Goal: Find specific page/section: Find specific page/section

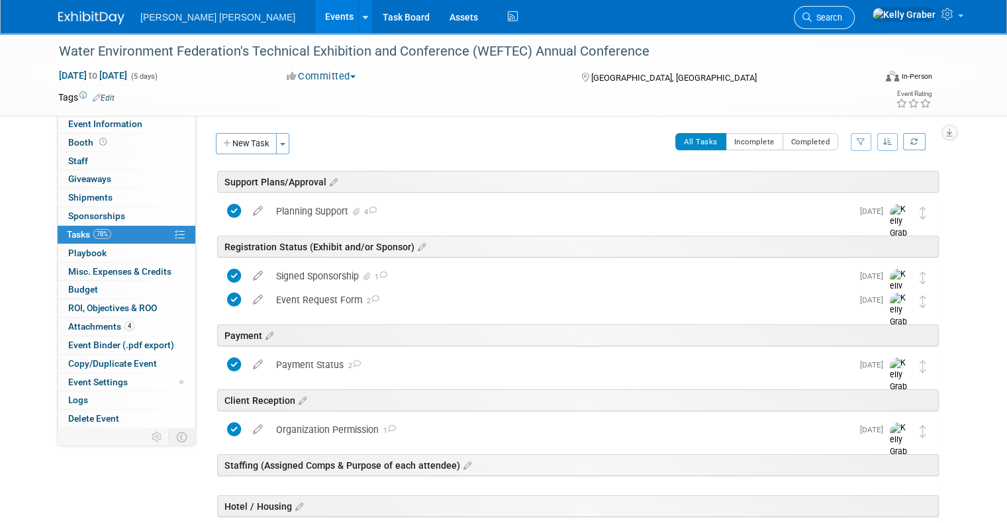
click at [855, 9] on link "Search" at bounding box center [824, 17] width 61 height 23
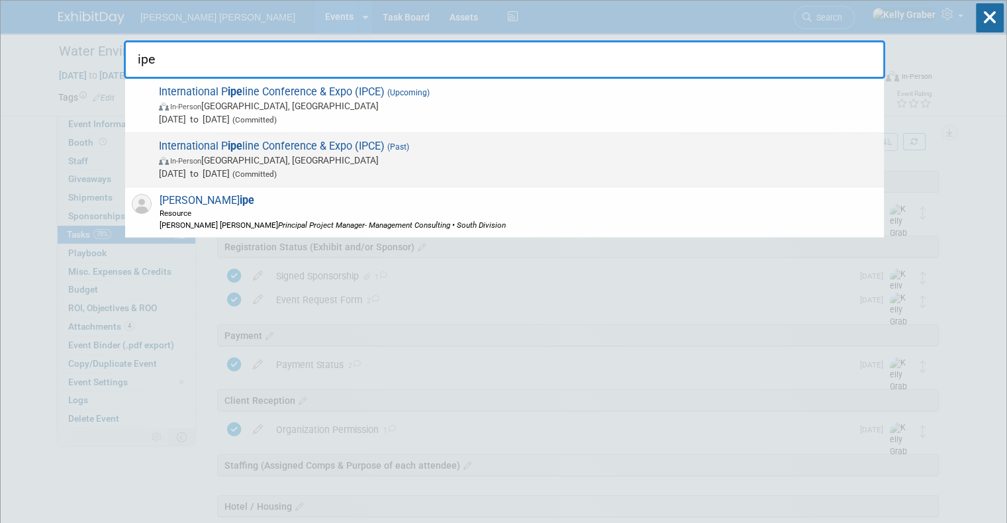
type input "ipe"
click at [286, 149] on span "International P ipe line Conference & Expo (IPCE) (Past) In-Person Calgary, Can…" at bounding box center [516, 160] width 723 height 40
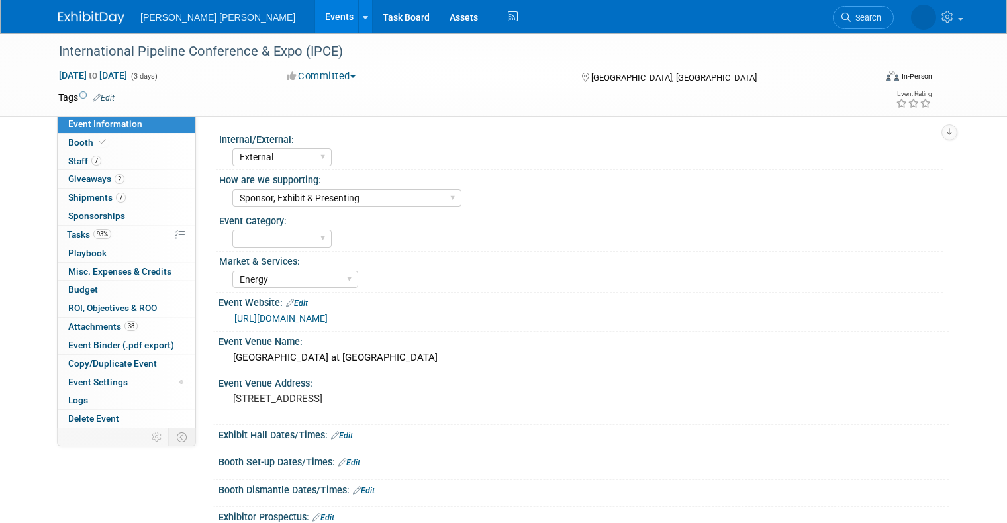
select select "External"
select select "Sponsor, Exhibit & Presenting"
select select "Energy"
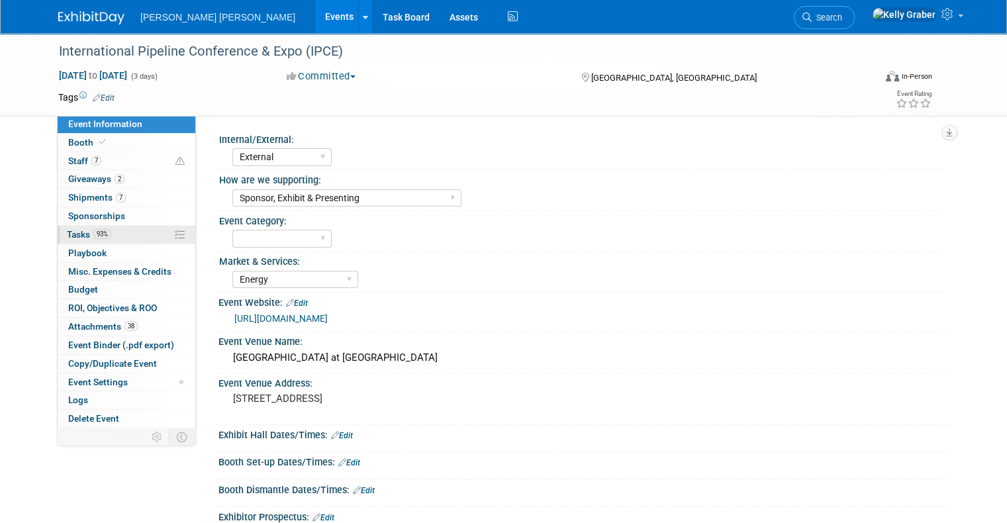
click at [79, 231] on span "Tasks 93%" at bounding box center [89, 234] width 44 height 11
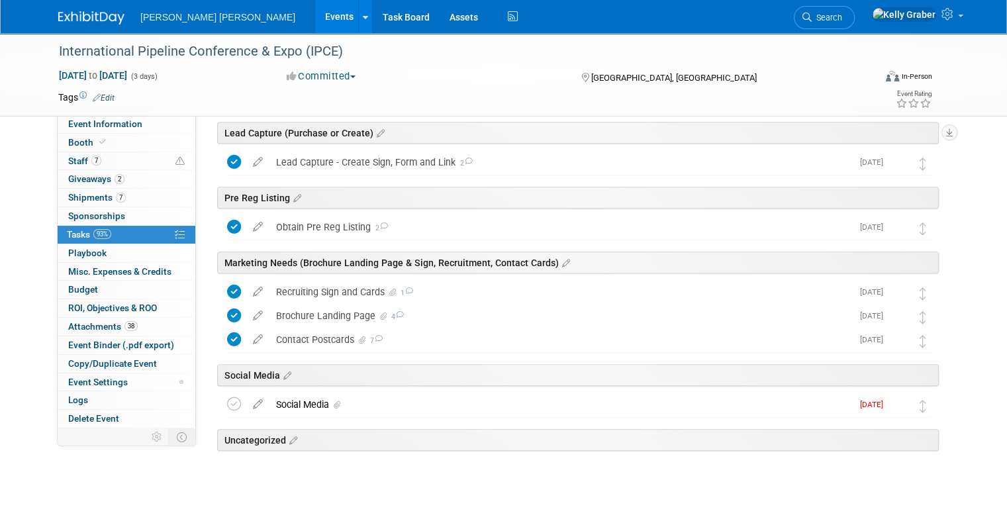
scroll to position [583, 0]
